Goal: Navigation & Orientation: Find specific page/section

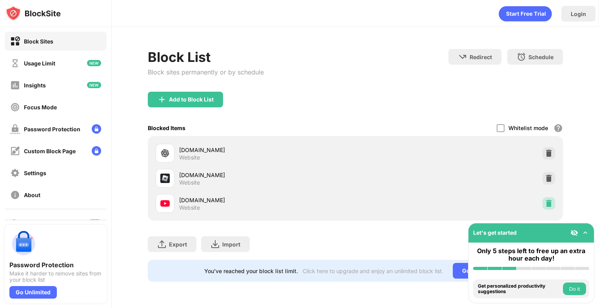
click at [553, 204] on div at bounding box center [549, 203] width 13 height 13
